Goal: Task Accomplishment & Management: Complete application form

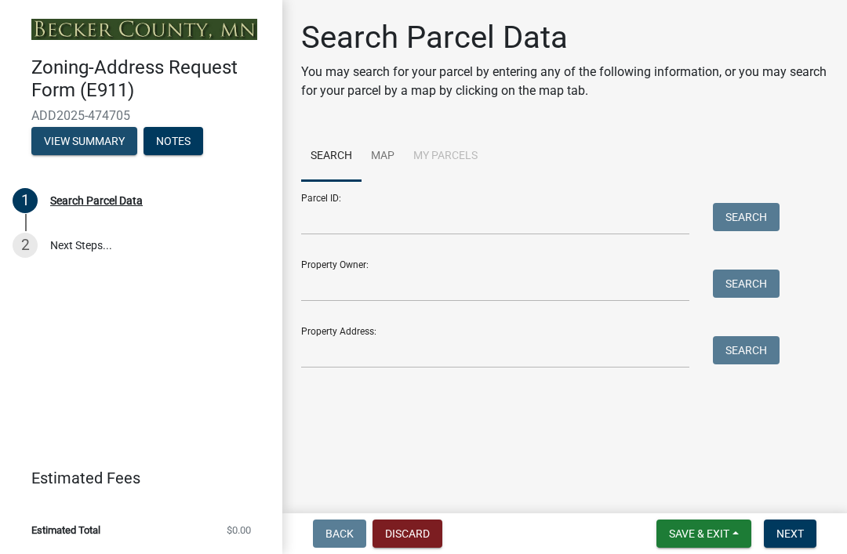
click at [61, 145] on button "View Summary" at bounding box center [84, 141] width 106 height 28
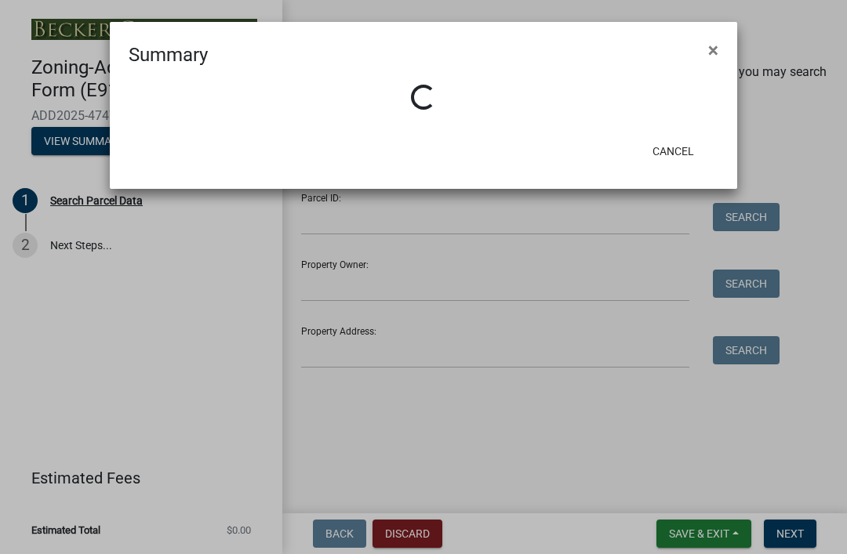
click at [712, 49] on span "×" at bounding box center [713, 50] width 10 height 22
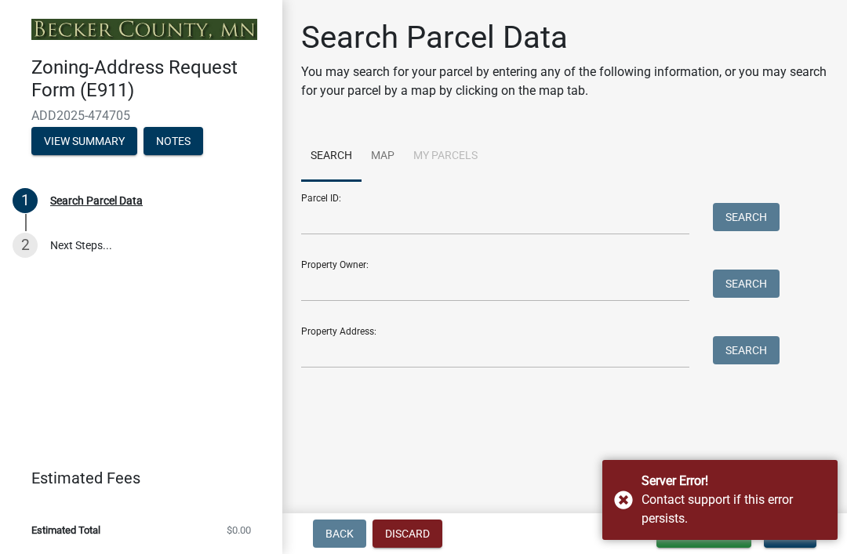
click at [72, 197] on div "Search Parcel Data" at bounding box center [96, 200] width 93 height 11
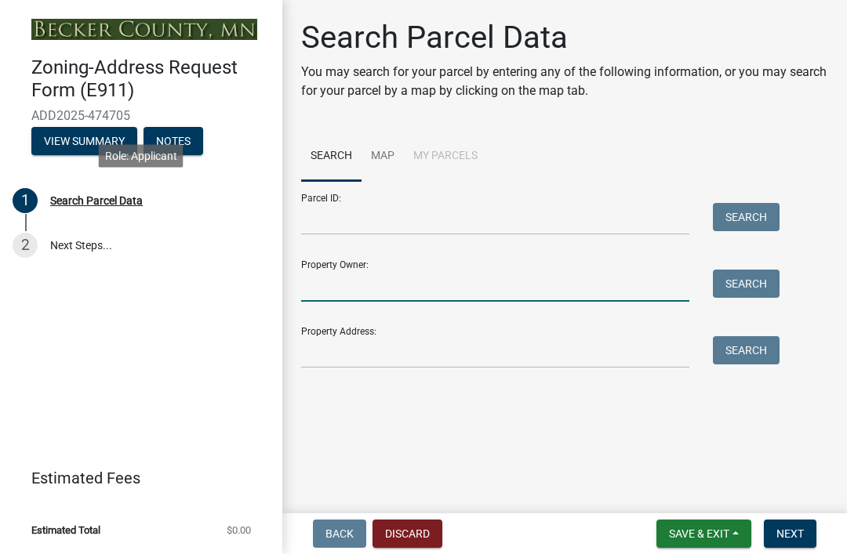
click at [372, 273] on input "Property Owner:" at bounding box center [495, 286] width 388 height 32
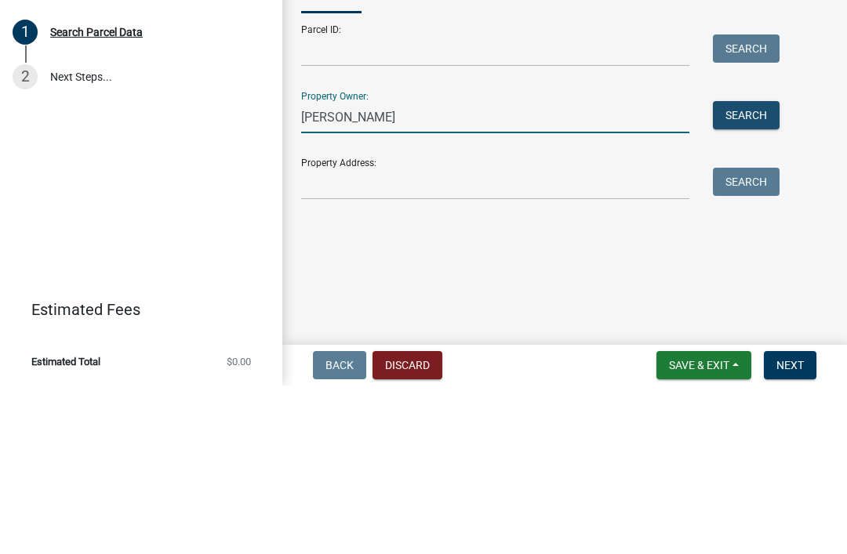
type input "Knoblach"
click at [764, 270] on button "Search" at bounding box center [746, 284] width 67 height 28
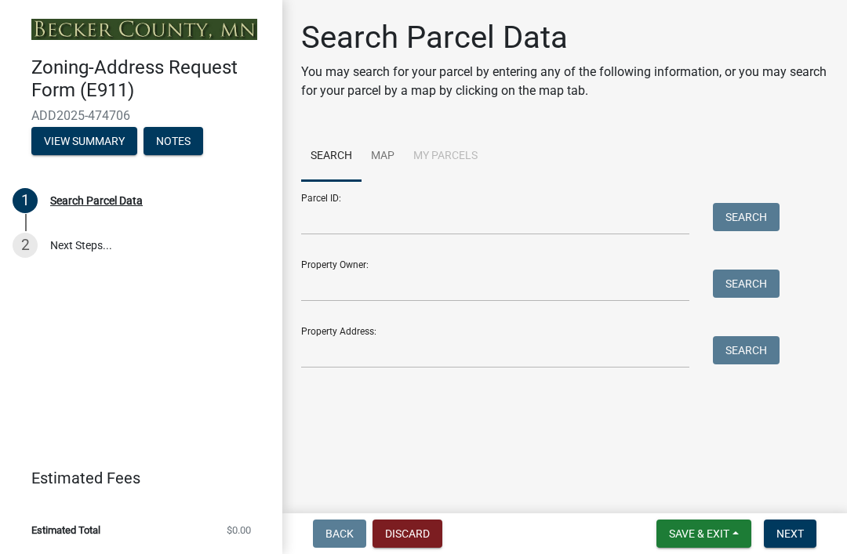
click at [169, 140] on button "Notes" at bounding box center [173, 141] width 60 height 28
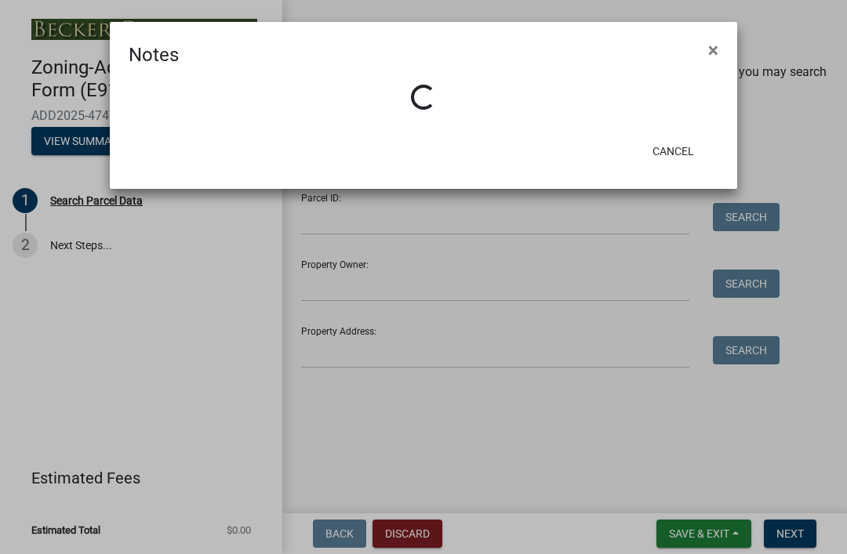
click at [717, 55] on span "×" at bounding box center [713, 50] width 10 height 22
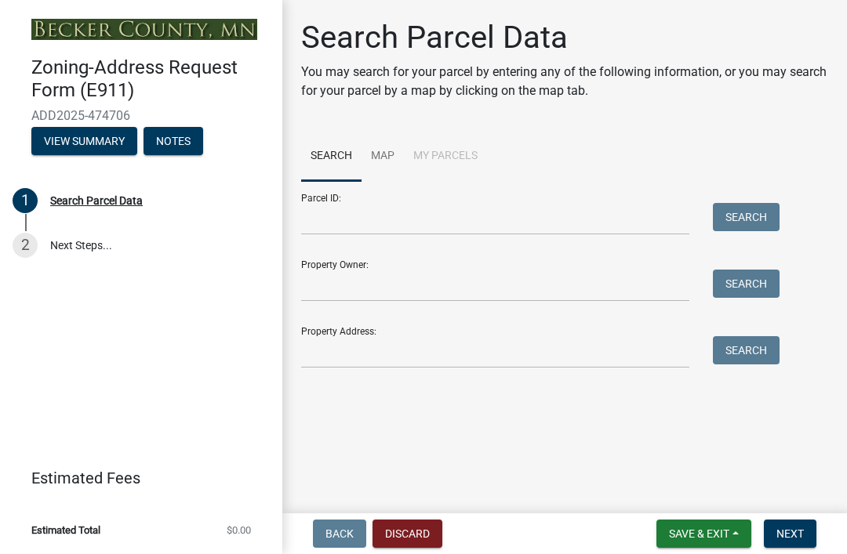
click at [111, 139] on button "View Summary" at bounding box center [84, 141] width 106 height 28
click at [393, 154] on link "Map" at bounding box center [382, 157] width 42 height 50
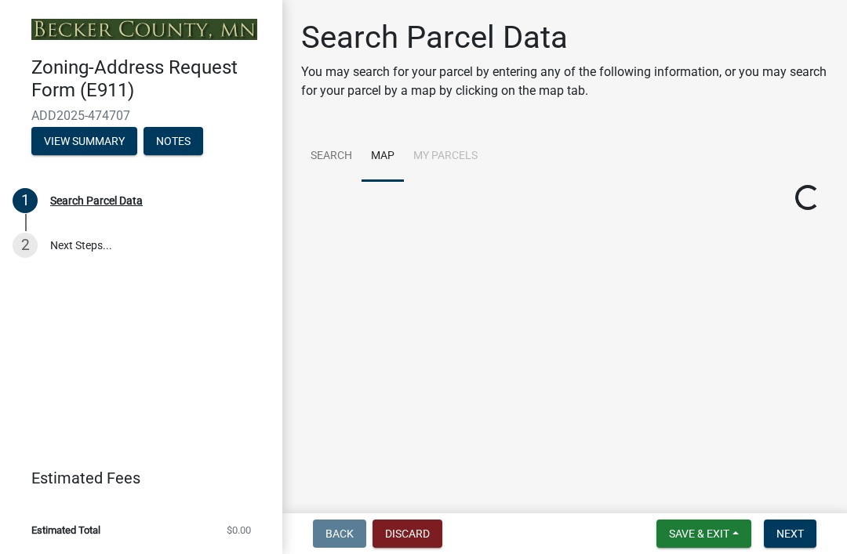
click at [75, 242] on link "2 Next Steps..." at bounding box center [141, 245] width 282 height 45
click at [790, 528] on span "Next" at bounding box center [789, 534] width 27 height 13
